Goal: Navigation & Orientation: Find specific page/section

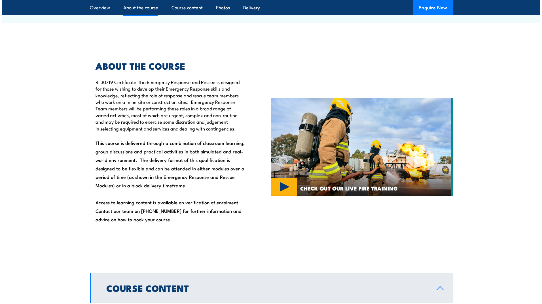
scroll to position [340, 0]
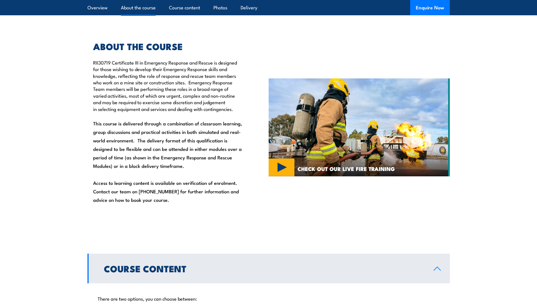
click at [282, 163] on img at bounding box center [359, 127] width 181 height 98
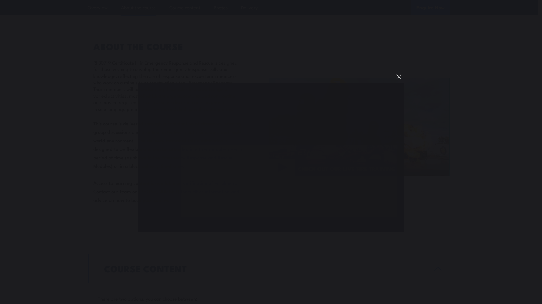
click at [397, 77] on button "You can close this modal content with the ESC key" at bounding box center [399, 77] width 10 height 10
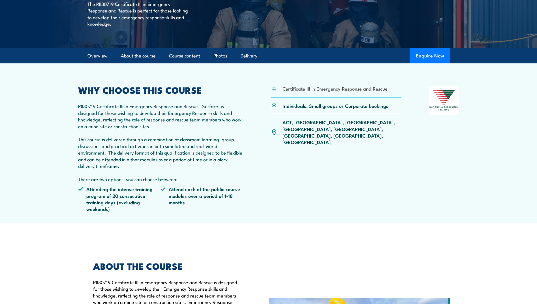
scroll to position [0, 0]
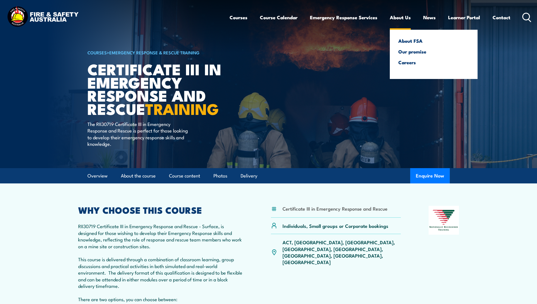
click at [408, 17] on link "About Us" at bounding box center [400, 17] width 21 height 15
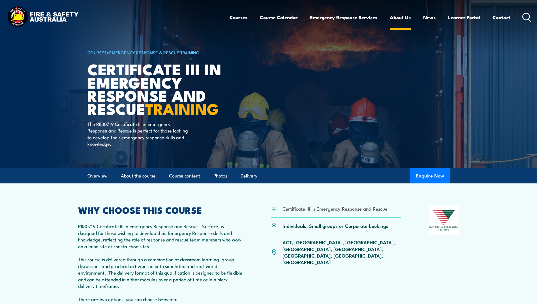
click at [401, 17] on link "About Us" at bounding box center [400, 17] width 21 height 15
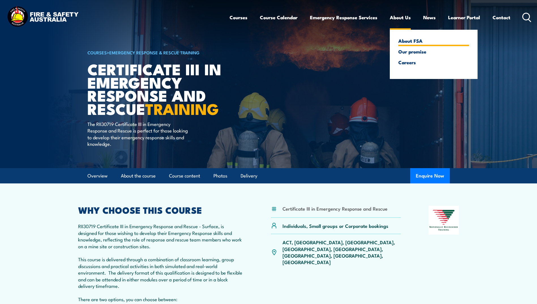
click at [408, 43] on link "About FSA" at bounding box center [434, 40] width 71 height 5
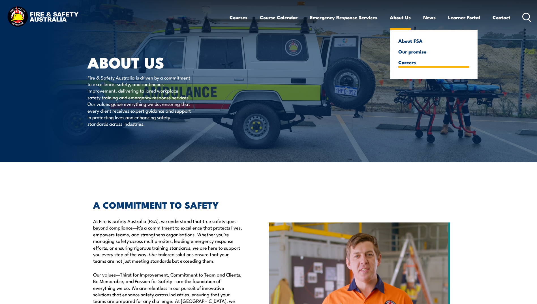
click at [408, 63] on link "Careers" at bounding box center [434, 62] width 71 height 5
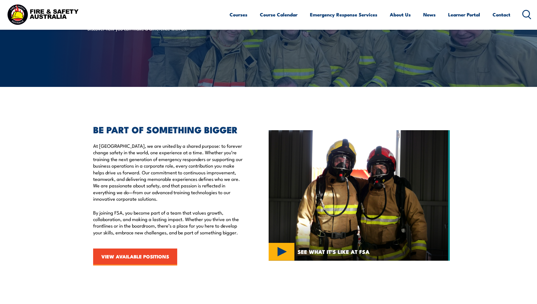
scroll to position [227, 0]
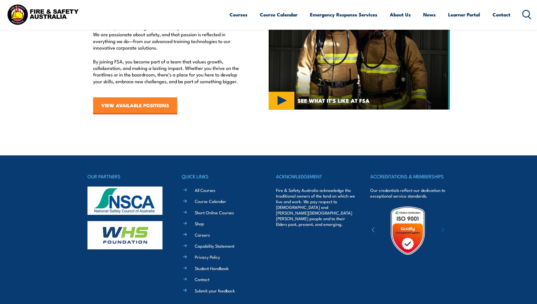
click at [147, 105] on link "VIEW AVAILABLE POSITIONS" at bounding box center [135, 105] width 84 height 17
